Goal: Understand process/instructions

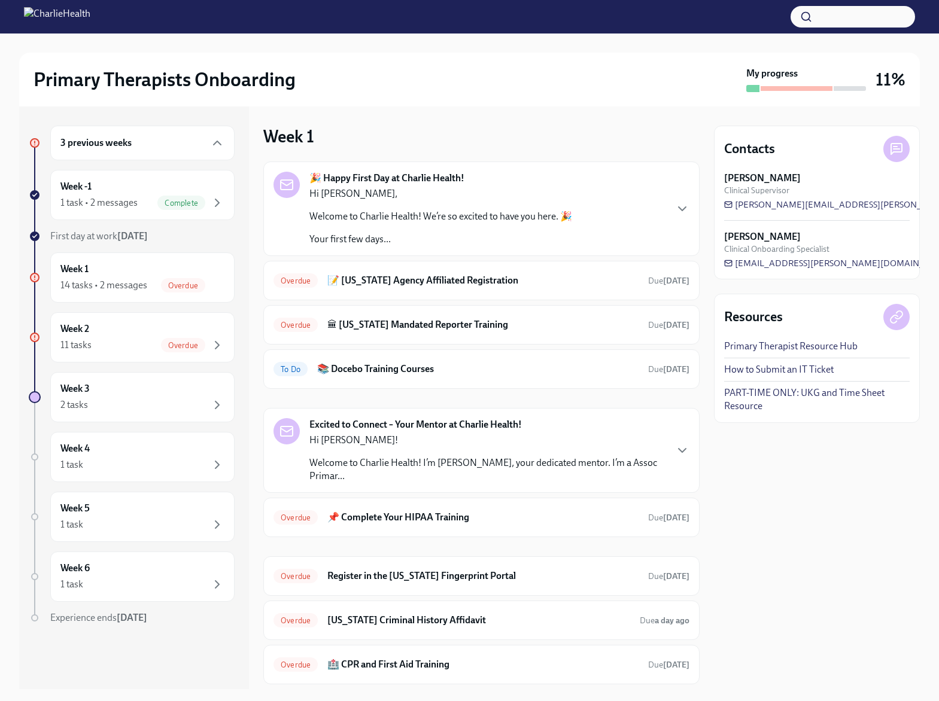
click at [897, 84] on h3 "11%" at bounding box center [890, 80] width 30 height 22
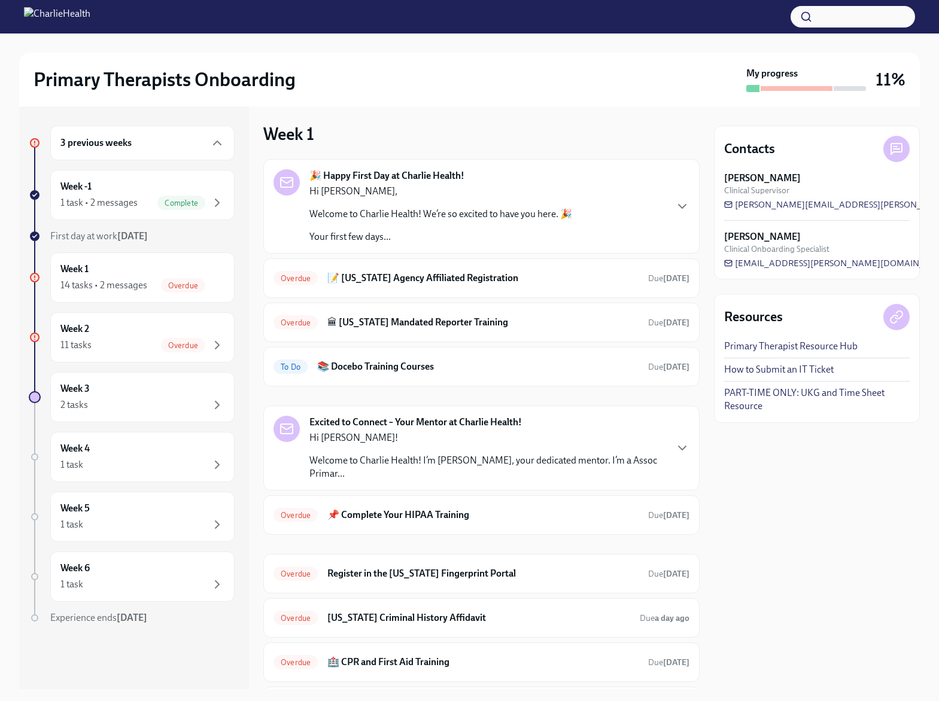
click at [477, 462] on p "Welcome to Charlie Health! I’m [PERSON_NAME], your dedicated mentor. I’m a Asso…" at bounding box center [487, 467] width 356 height 26
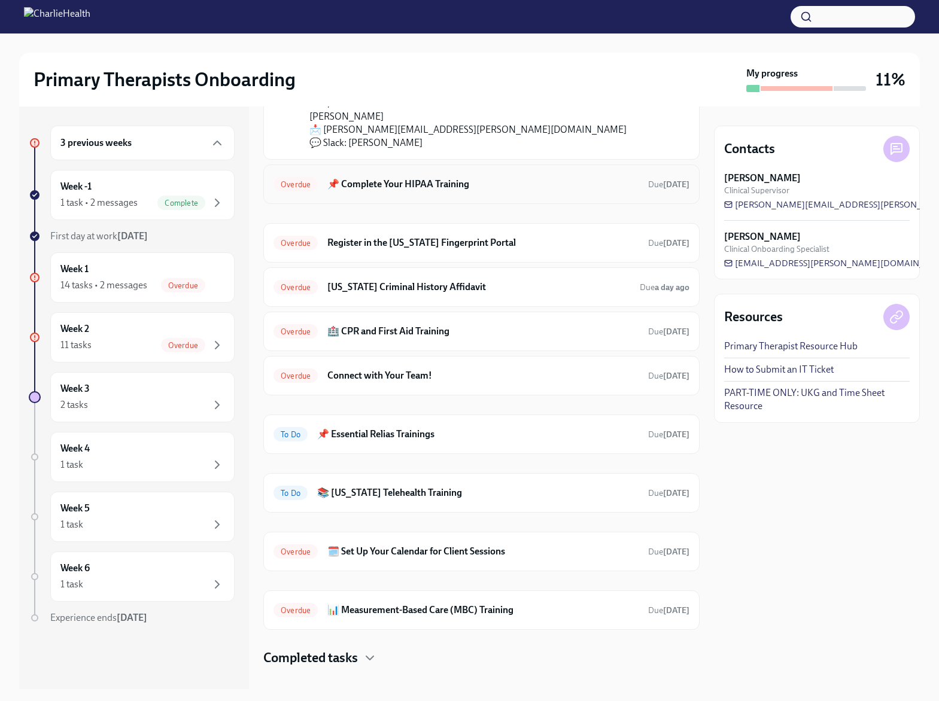
scroll to position [546, 0]
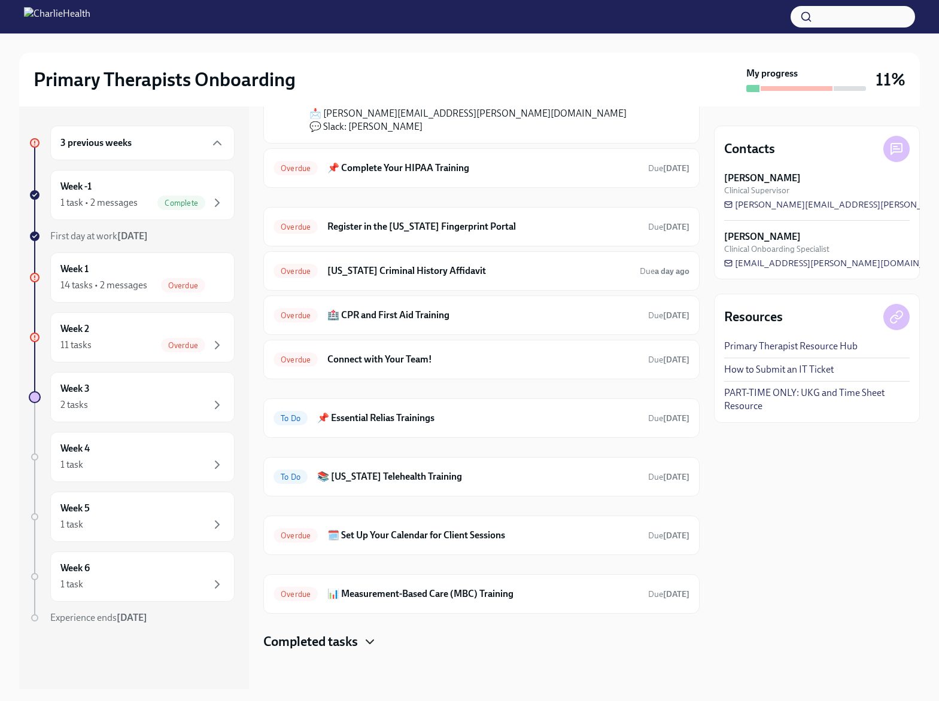
click at [367, 641] on icon "button" at bounding box center [370, 642] width 14 height 14
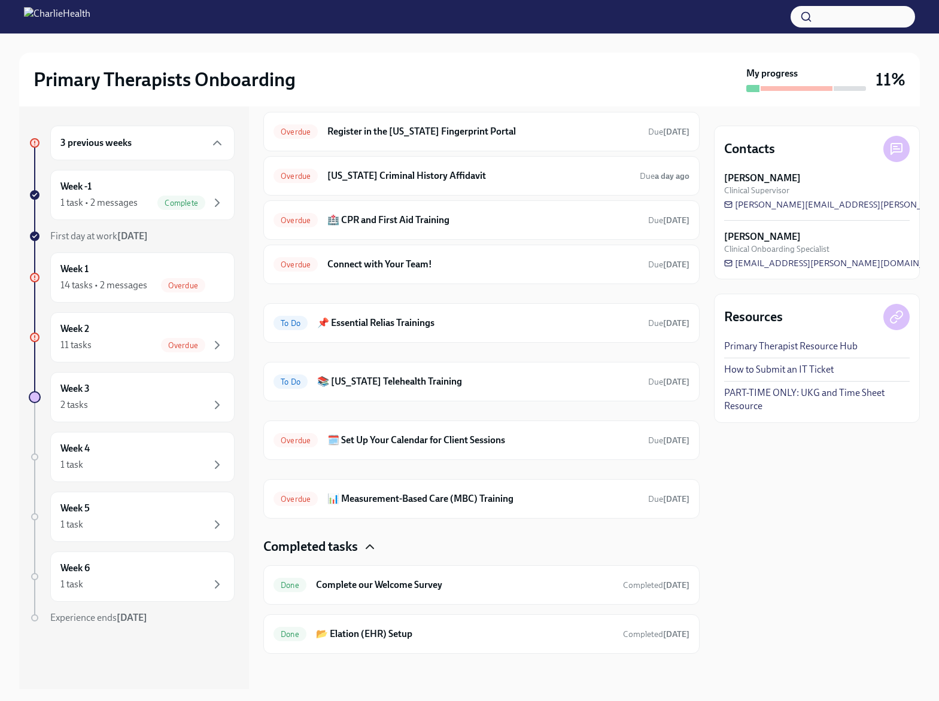
scroll to position [644, 0]
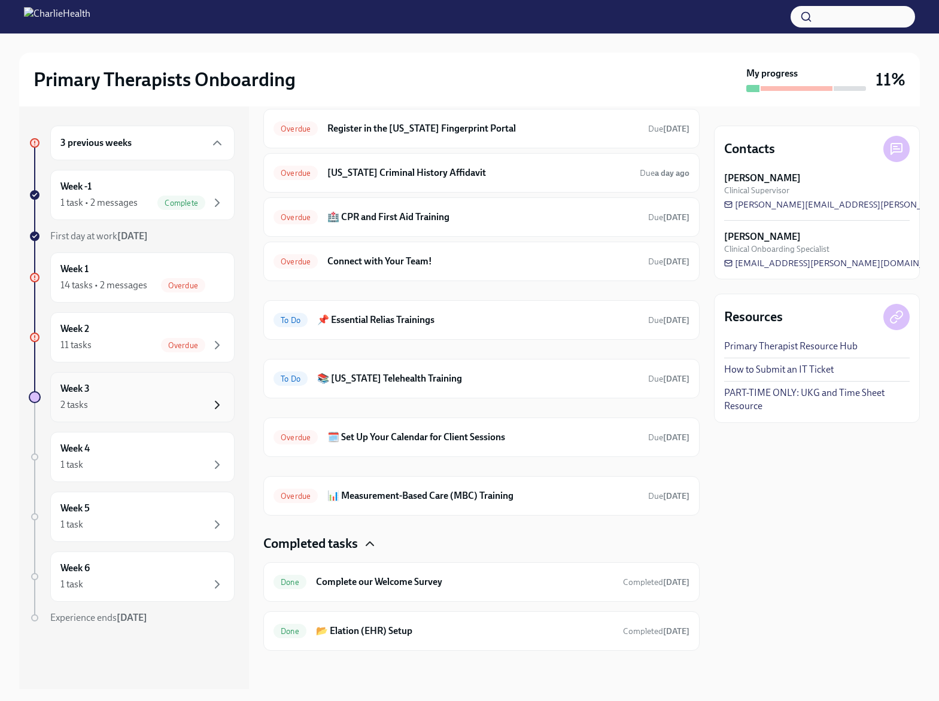
click at [210, 400] on icon "button" at bounding box center [217, 405] width 14 height 14
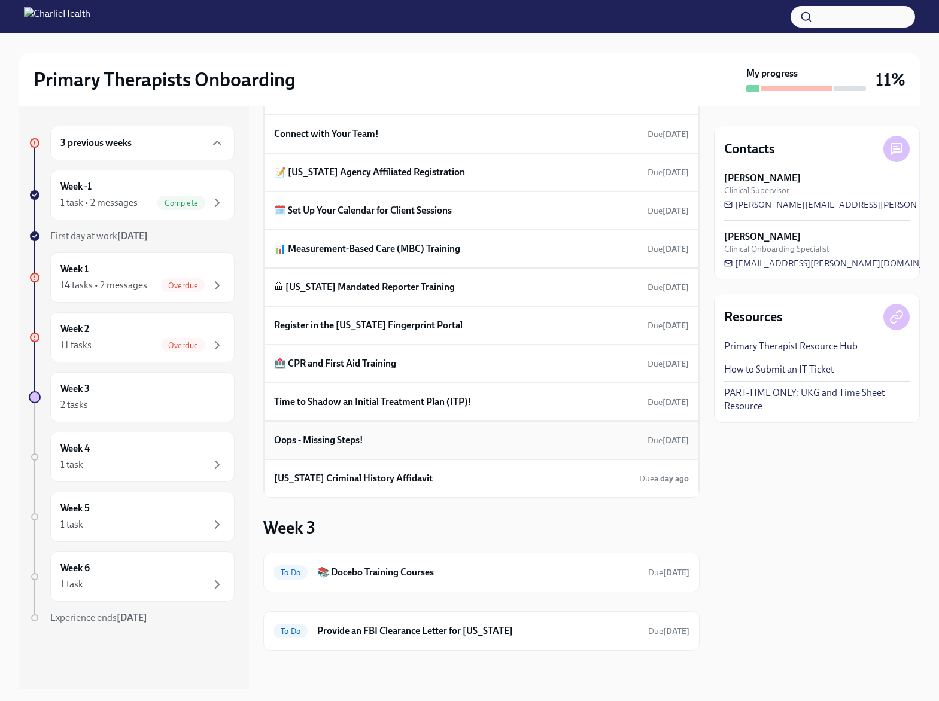
click at [328, 440] on h6 "Oops - Missing Steps!" at bounding box center [318, 440] width 89 height 13
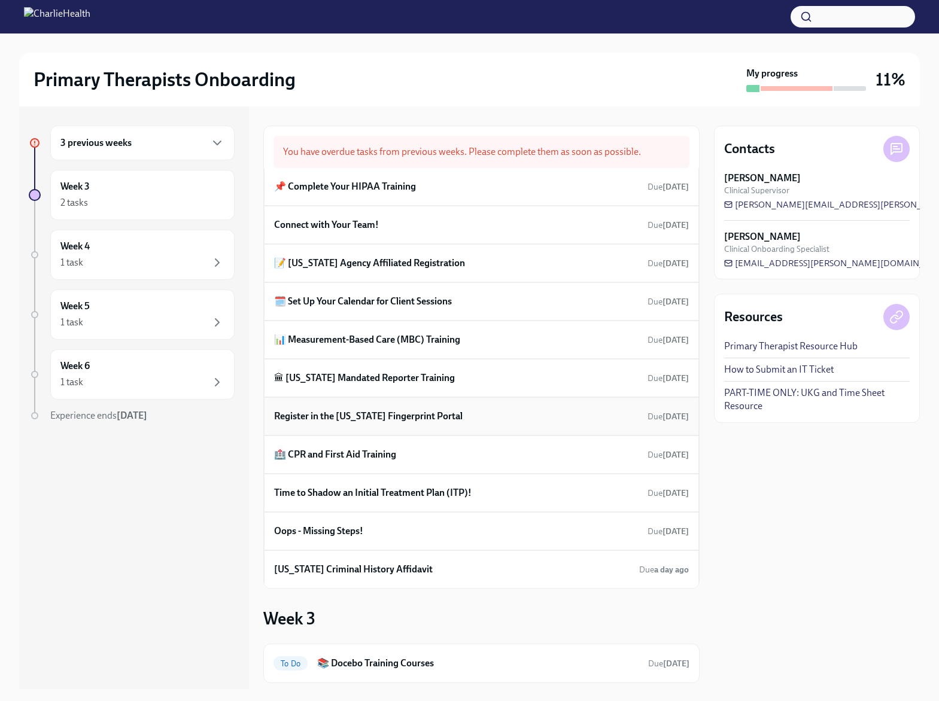
scroll to position [91, 0]
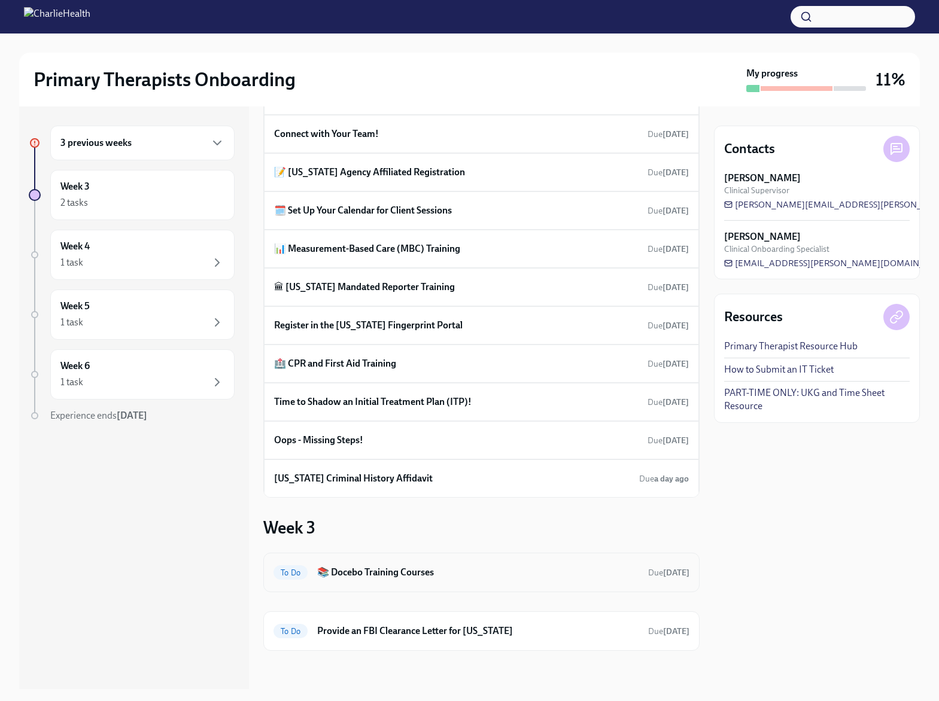
click at [395, 570] on h6 "📚 Docebo Training Courses" at bounding box center [477, 572] width 321 height 13
